Goal: Task Accomplishment & Management: Manage account settings

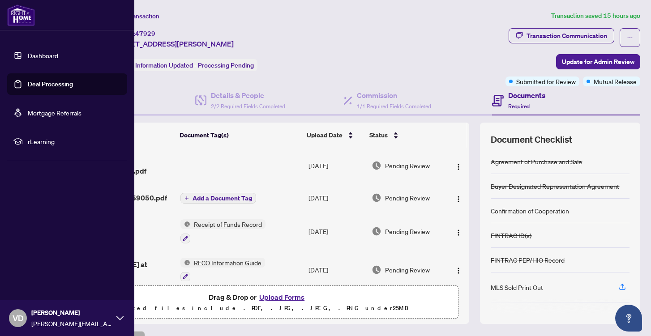
click at [34, 51] on link "Dashboard" at bounding box center [43, 55] width 30 height 8
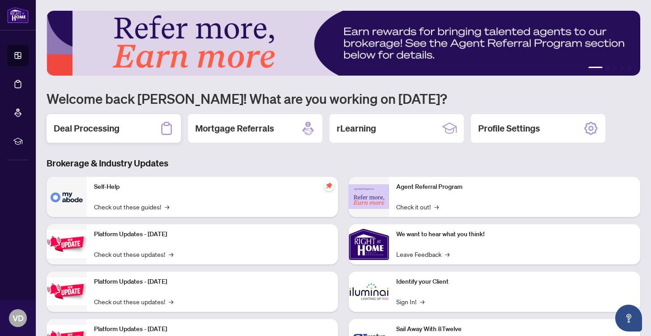
click at [126, 127] on div "Deal Processing" at bounding box center [114, 128] width 134 height 29
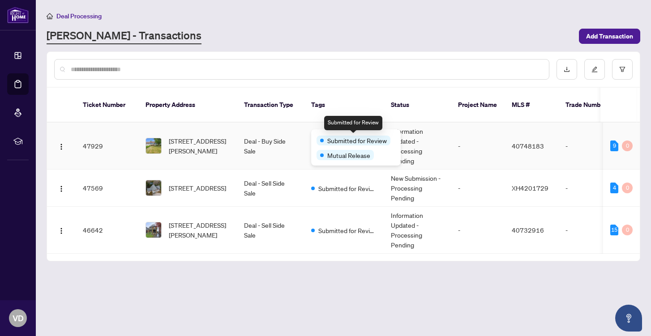
click at [338, 136] on span "Submitted for Review" at bounding box center [357, 141] width 60 height 10
click at [306, 131] on td "2 Tags" at bounding box center [344, 146] width 80 height 47
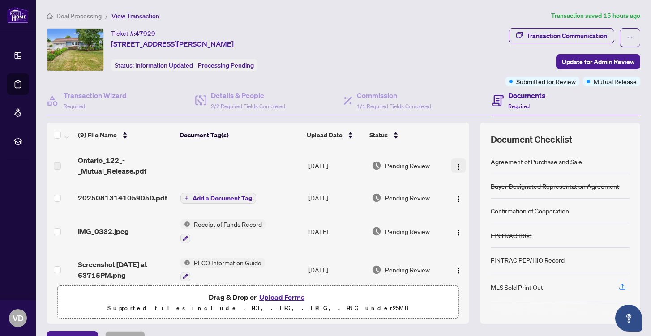
click at [455, 165] on img "button" at bounding box center [458, 166] width 7 height 7
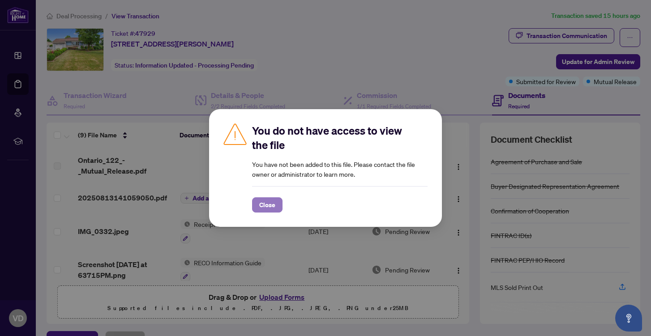
click at [267, 209] on span "Close" at bounding box center [267, 205] width 16 height 14
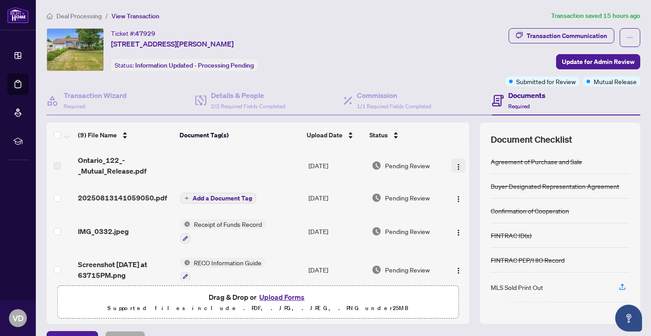
click at [455, 166] on img "button" at bounding box center [458, 166] width 7 height 7
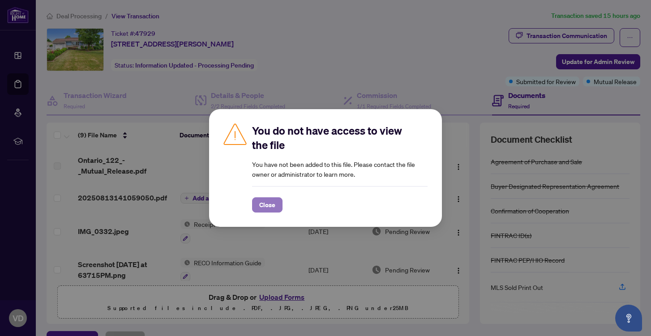
click at [265, 205] on span "Close" at bounding box center [267, 205] width 16 height 14
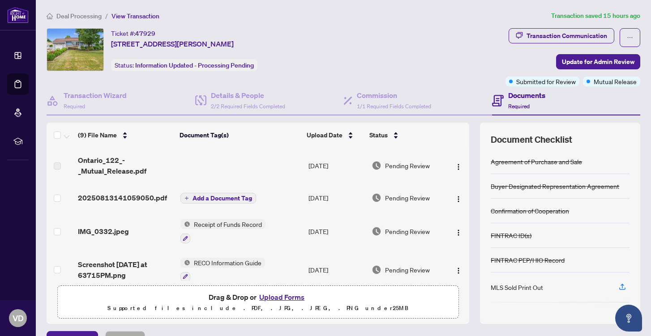
click at [122, 169] on span "Ontario_122_-_Mutual_Release.pdf" at bounding box center [125, 165] width 95 height 21
click at [291, 160] on td at bounding box center [241, 166] width 128 height 36
click at [57, 165] on label at bounding box center [57, 166] width 7 height 10
click at [195, 166] on td at bounding box center [241, 166] width 128 height 36
click at [59, 164] on label at bounding box center [57, 166] width 7 height 10
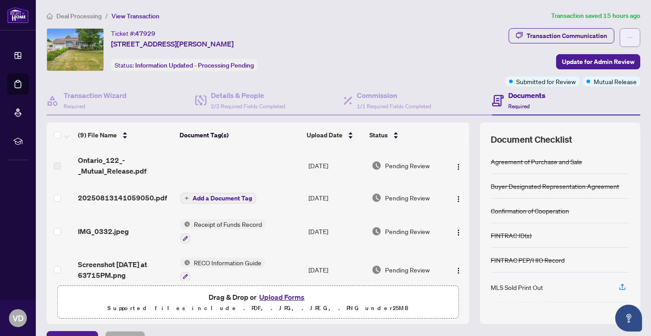
click at [629, 36] on icon "ellipsis" at bounding box center [630, 37] width 6 height 6
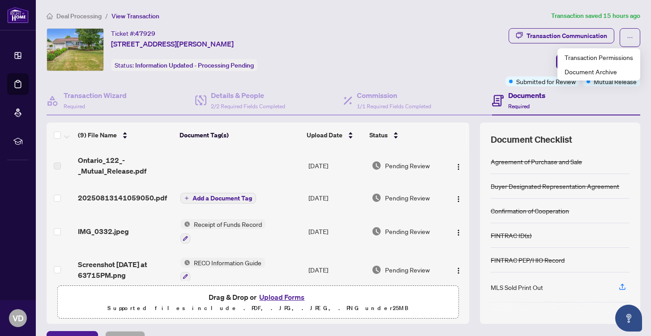
click at [410, 60] on div "Ticket #: 47929 [STREET_ADDRESS][PERSON_NAME] Status: Information Updated - Pro…" at bounding box center [274, 49] width 455 height 43
